Goal: Find specific fact: Find specific page/section

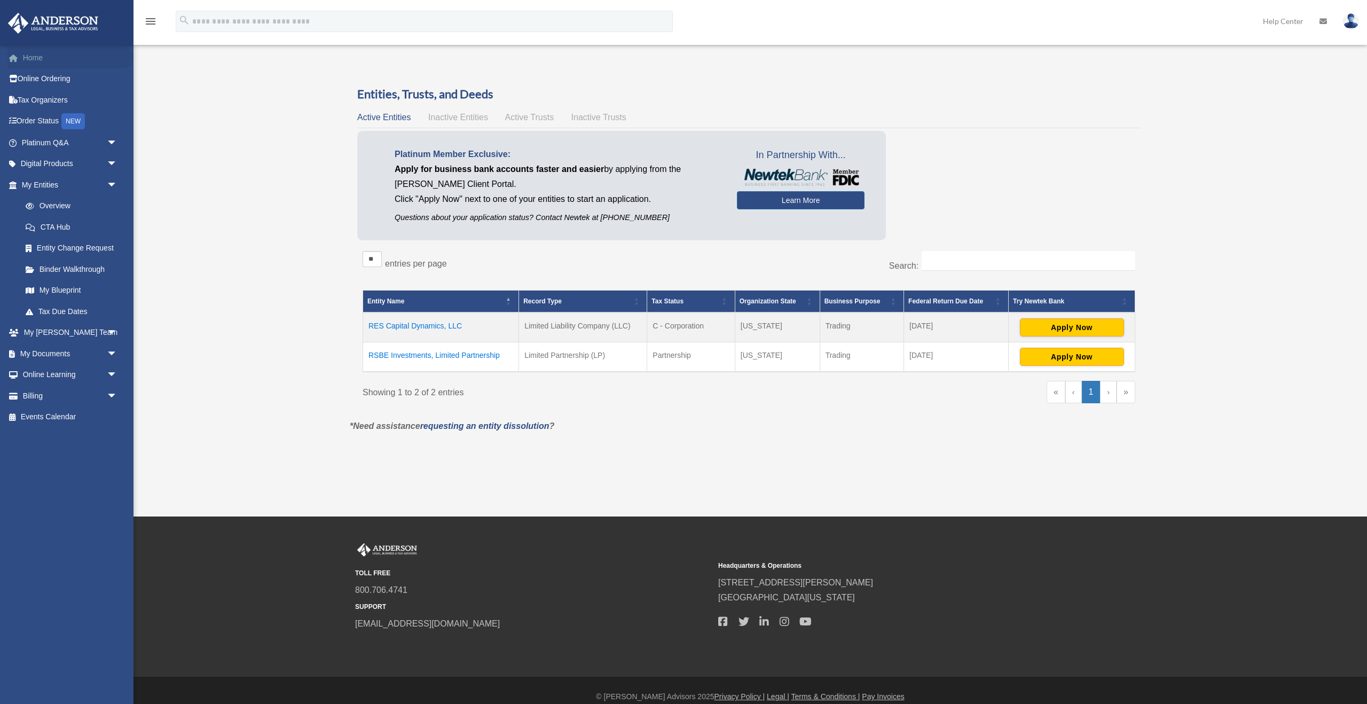
click at [31, 60] on link "Home" at bounding box center [70, 57] width 126 height 21
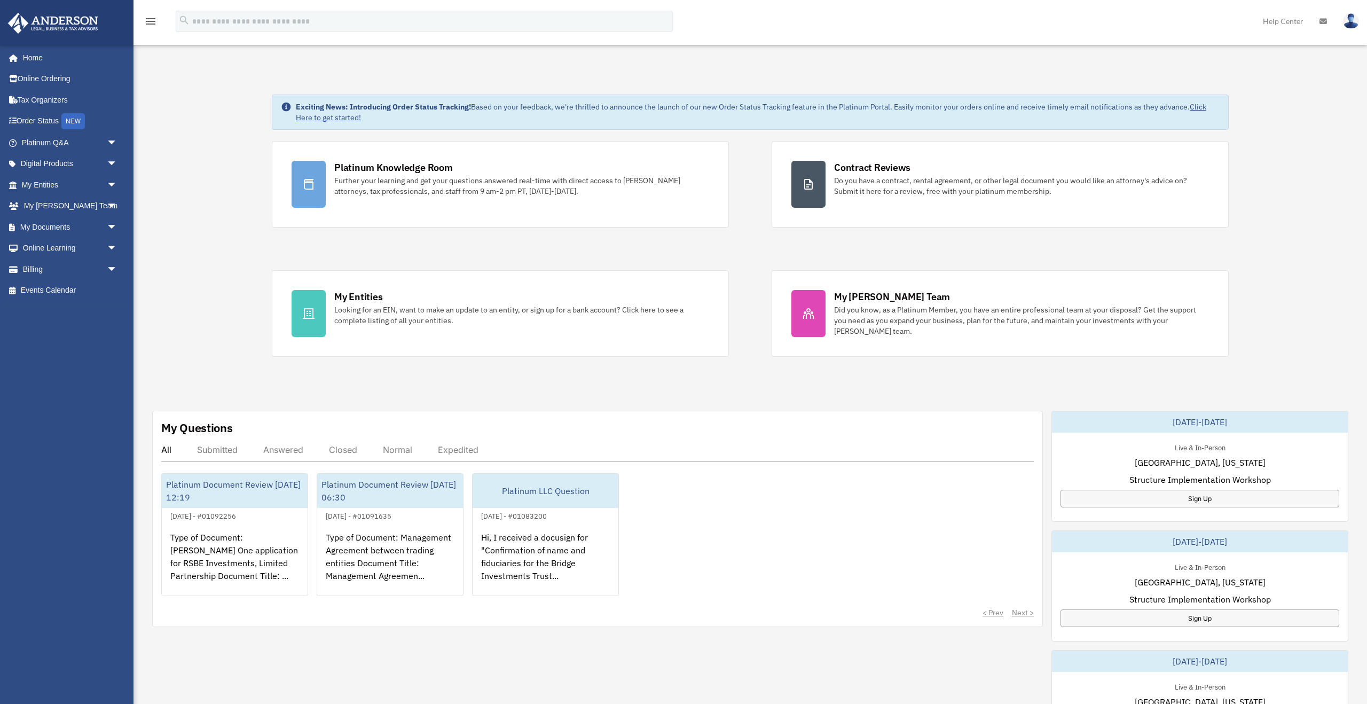
click at [209, 116] on div "Exciting News: Introducing Order Status Tracking! Based on your feedback, we're…" at bounding box center [750, 548] width 1250 height 960
click at [195, 150] on div "Exciting News: Introducing Order Status Tracking! Based on your feedback, we're…" at bounding box center [750, 548] width 1250 height 960
click at [333, 118] on link "Click Here to get started!" at bounding box center [751, 112] width 911 height 20
click at [37, 147] on link "Platinum Q&A arrow_drop_down" at bounding box center [70, 142] width 126 height 21
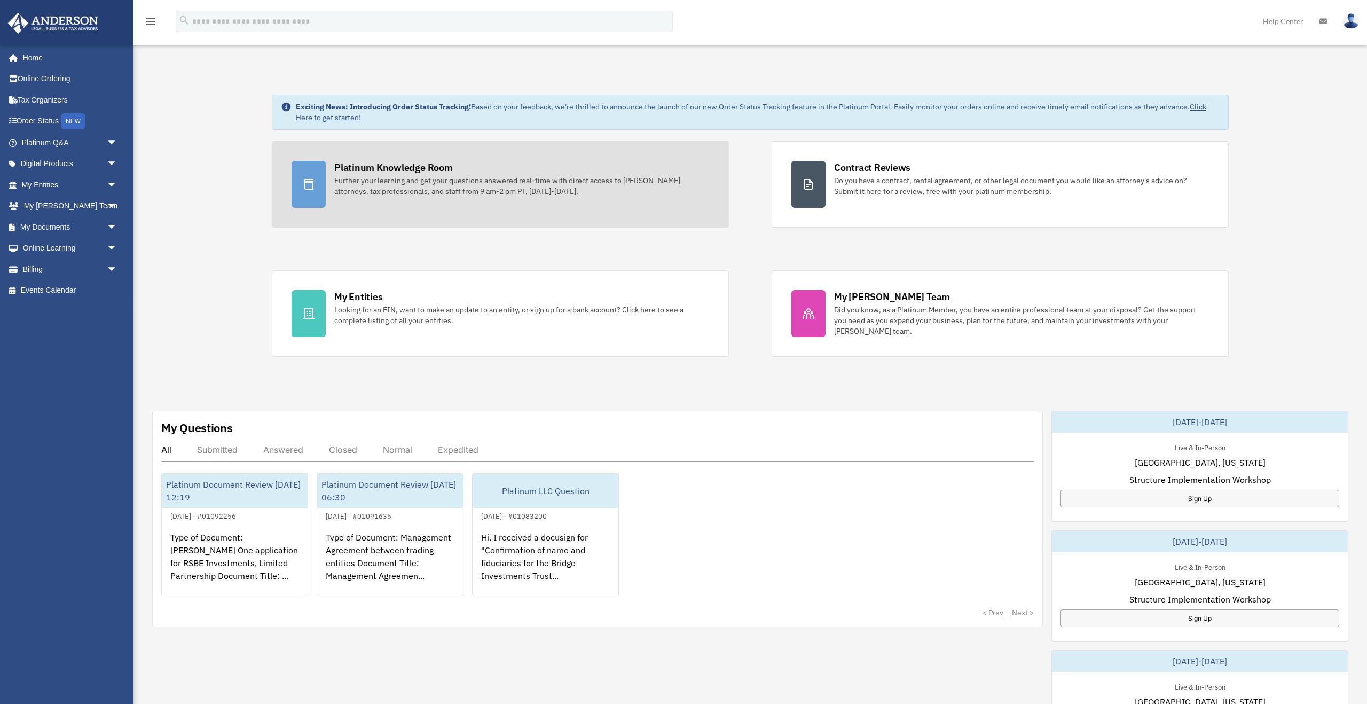
click at [399, 165] on div "Platinum Knowledge Room" at bounding box center [393, 167] width 119 height 13
click at [379, 169] on div "Platinum Knowledge Room" at bounding box center [393, 167] width 119 height 13
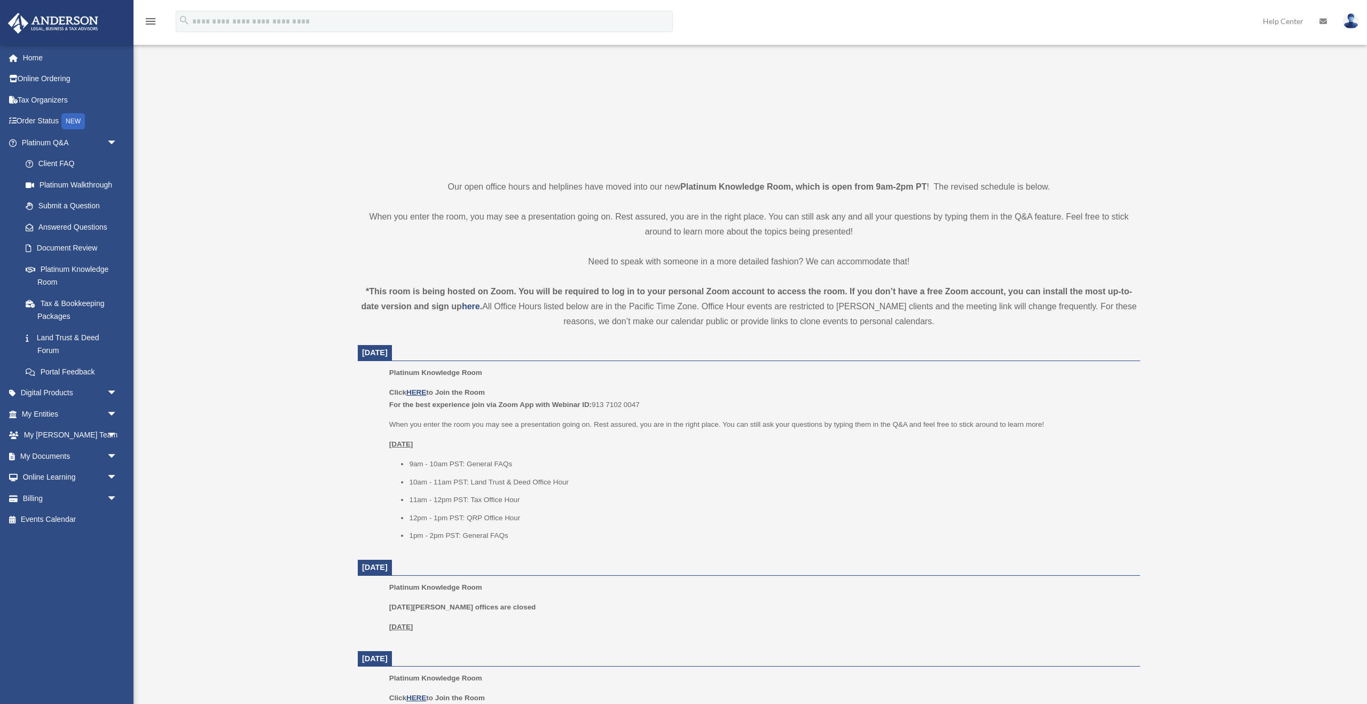
scroll to position [145, 0]
click at [421, 390] on u "HERE" at bounding box center [416, 390] width 20 height 8
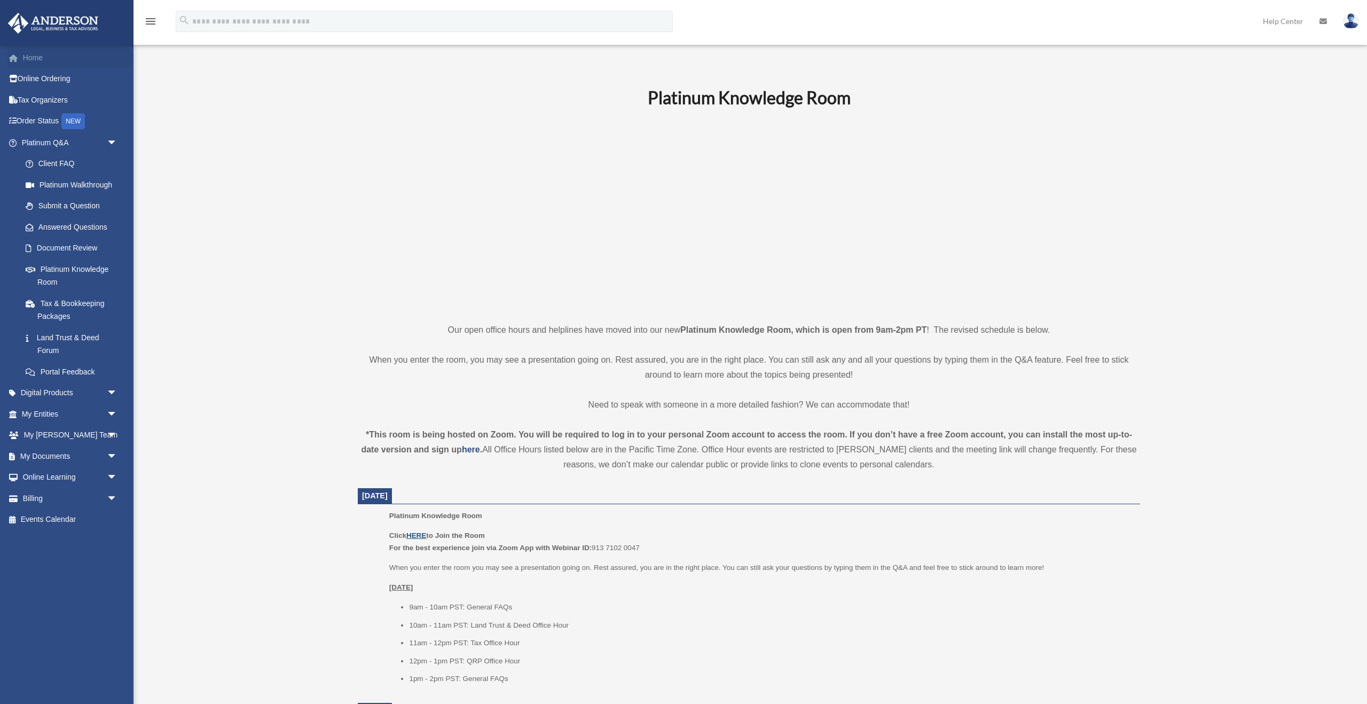
scroll to position [1, 0]
click at [28, 59] on link "Home" at bounding box center [70, 57] width 126 height 21
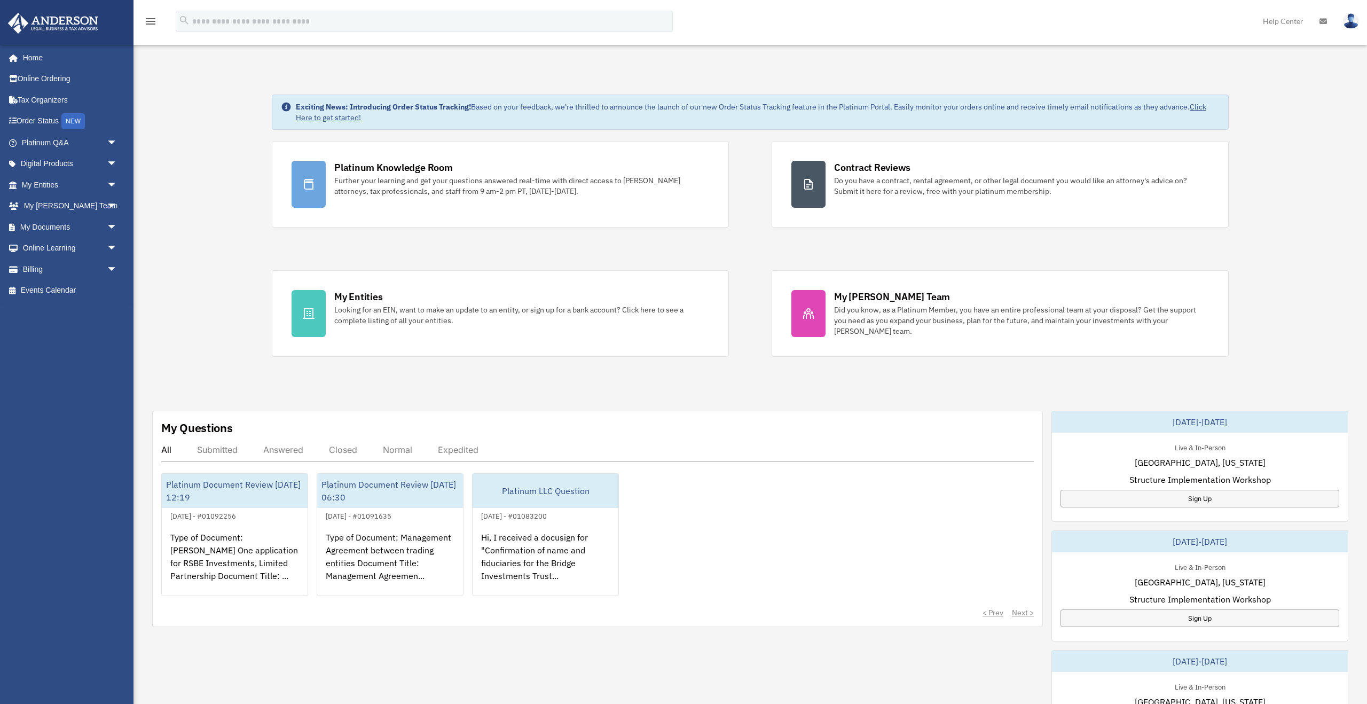
click at [190, 256] on div "Exciting News: Introducing Order Status Tracking! Based on your feedback, we're…" at bounding box center [750, 548] width 1250 height 960
click at [39, 185] on link "My Entities arrow_drop_down" at bounding box center [70, 184] width 126 height 21
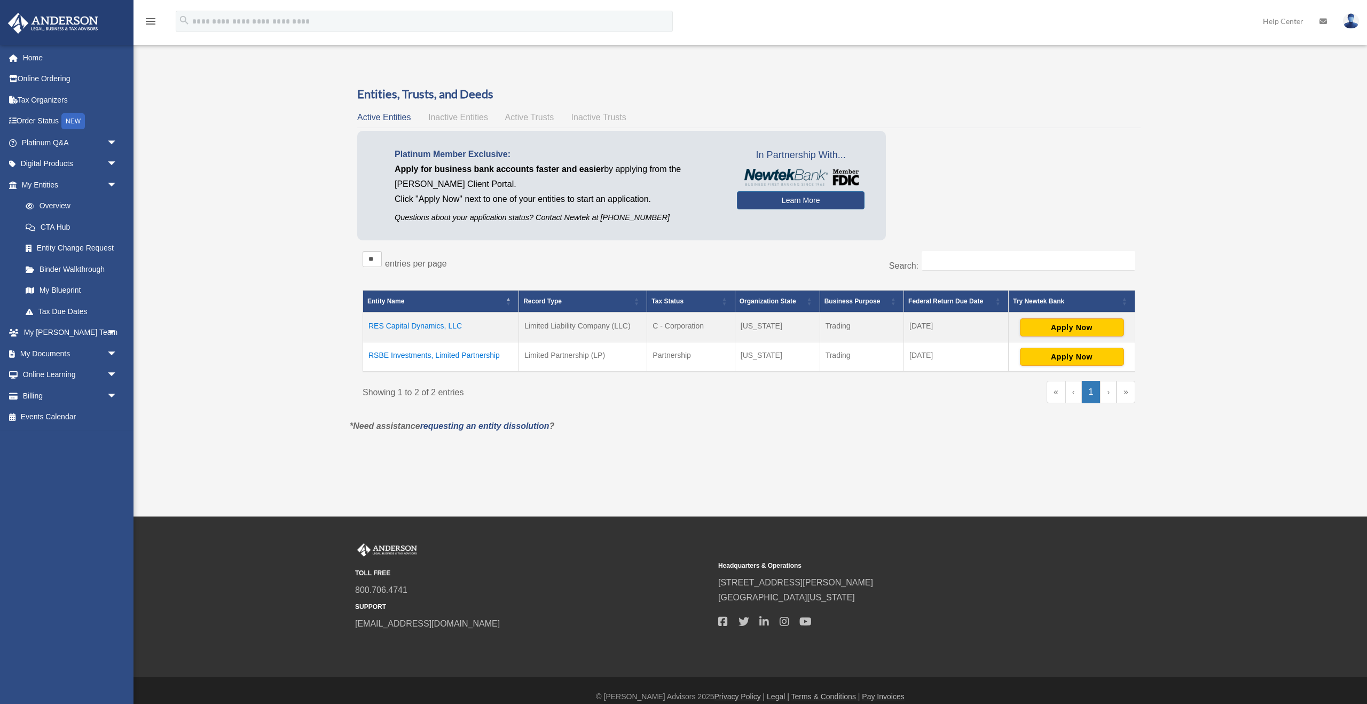
drag, startPoint x: 424, startPoint y: 358, endPoint x: 414, endPoint y: 358, distance: 9.6
click at [414, 358] on td "RSBE Investments, Limited Partnership" at bounding box center [441, 357] width 156 height 30
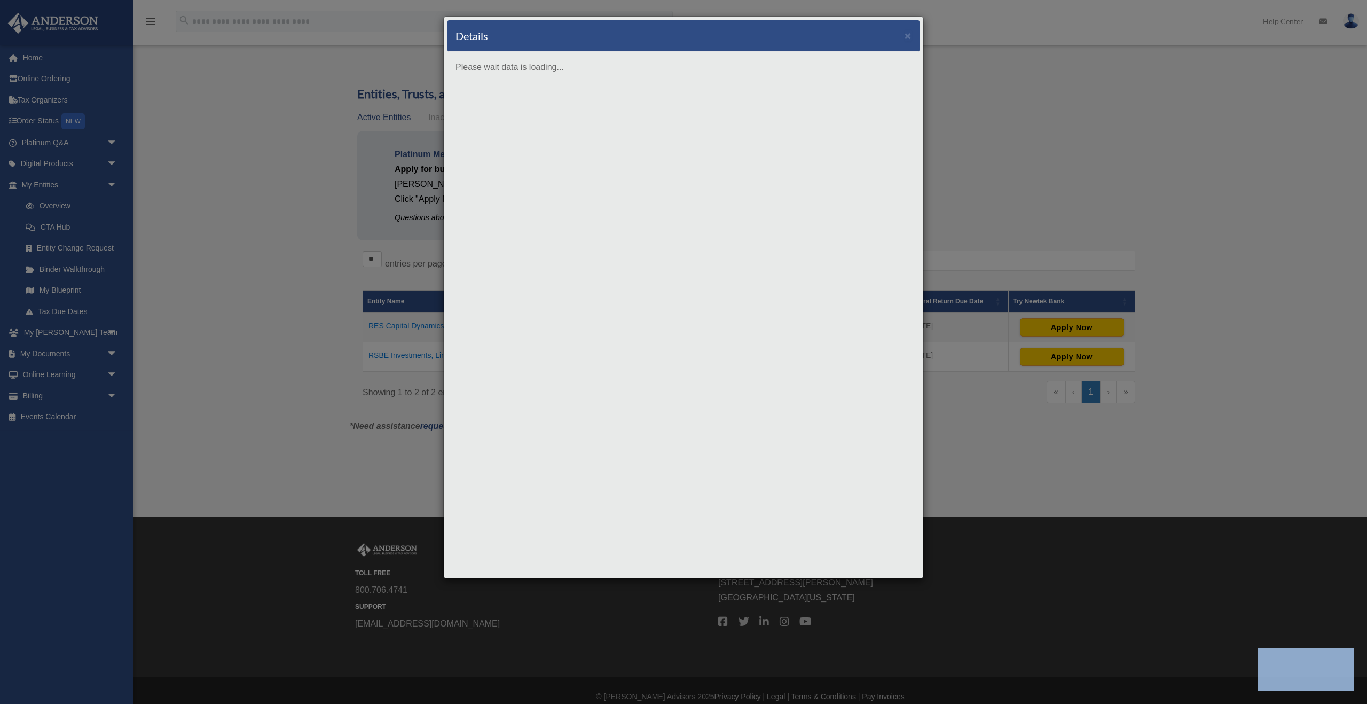
click at [414, 358] on body "X Get a chance to win 6 months of Platinum for free just by filling out this su…" at bounding box center [683, 358] width 1367 height 717
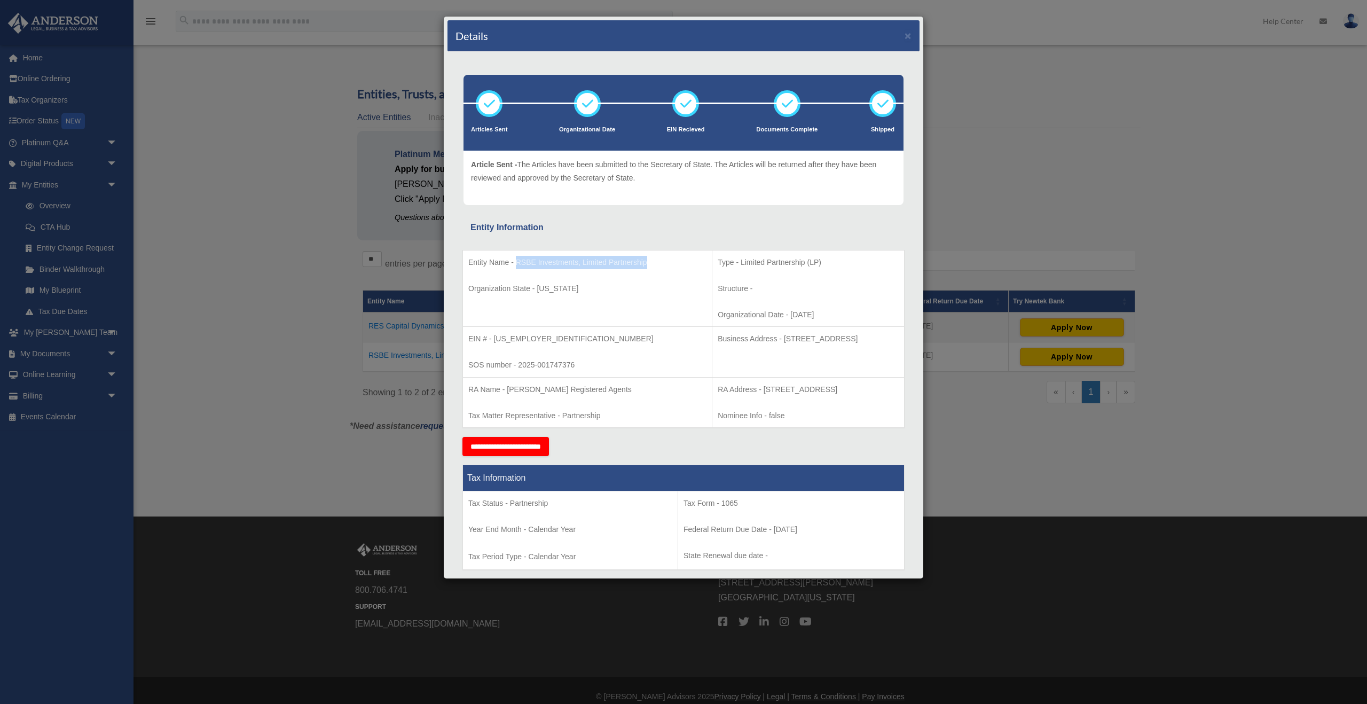
drag, startPoint x: 515, startPoint y: 261, endPoint x: 606, endPoint y: 257, distance: 90.9
click at [649, 261] on p "Entity Name - RSBE Investments, Limited Partnership" at bounding box center [587, 262] width 238 height 13
copy p "RSBE Investments, Limited Partnership"
